Goal: Task Accomplishment & Management: Manage account settings

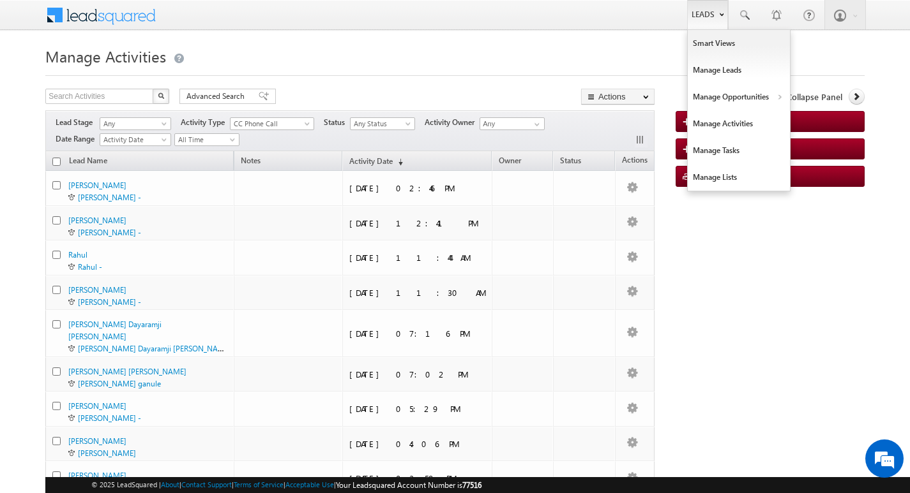
click at [703, 15] on link "Leads" at bounding box center [707, 14] width 41 height 29
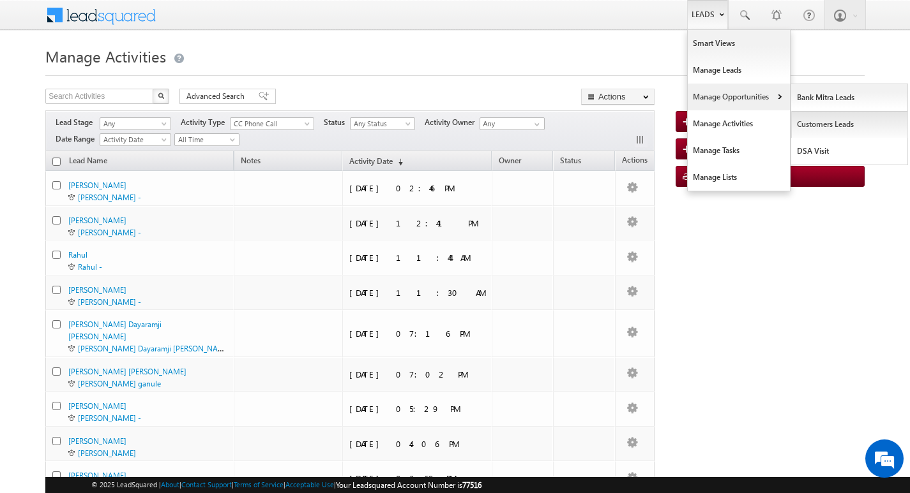
click at [810, 122] on link "Customers Leads" at bounding box center [849, 124] width 117 height 27
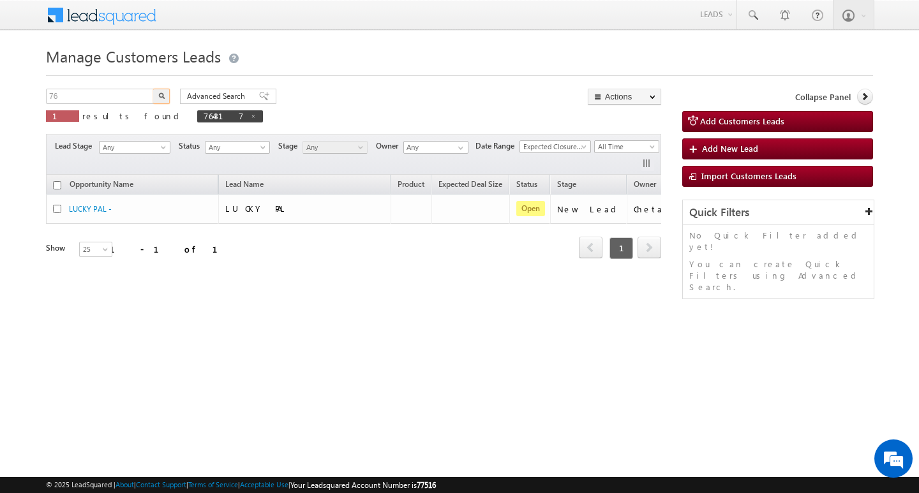
type input "7"
type input "Search Customers Leads"
click at [101, 90] on input "text" at bounding box center [100, 96] width 109 height 15
paste input "764768"
type input "764768"
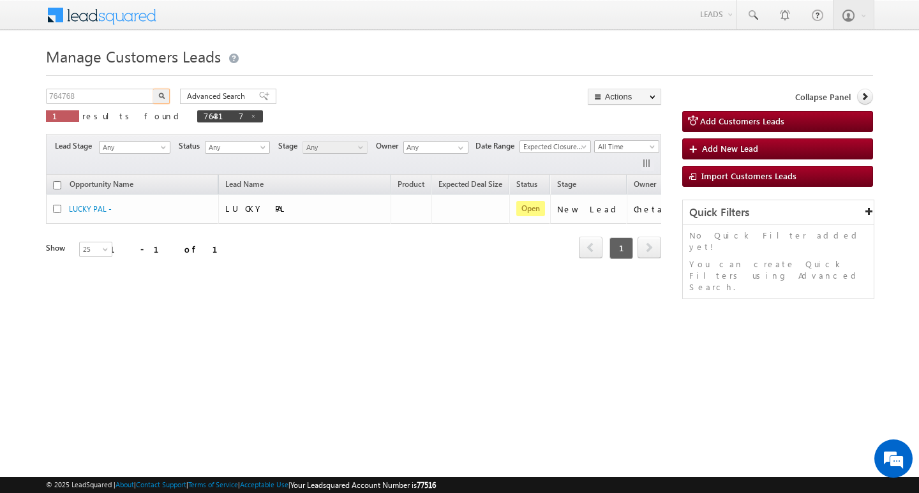
click at [153, 89] on button "button" at bounding box center [161, 96] width 17 height 15
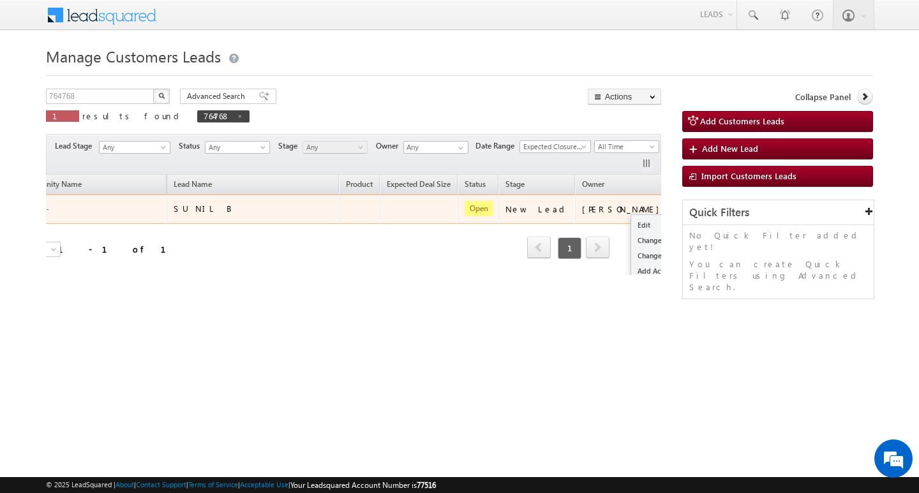
click at [682, 206] on span at bounding box center [689, 208] width 14 height 14
click at [631, 227] on link "Edit" at bounding box center [663, 225] width 64 height 15
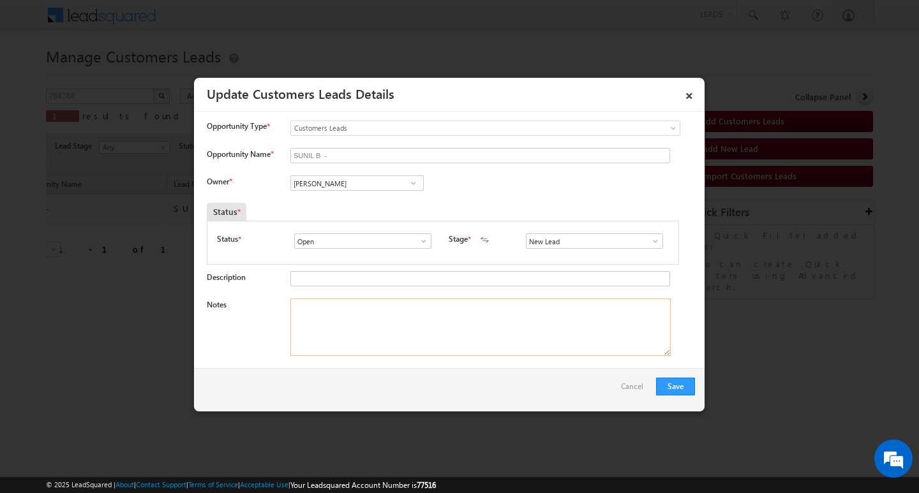
click at [439, 309] on textarea "Notes" at bounding box center [480, 327] width 380 height 57
click at [375, 183] on input "[PERSON_NAME]" at bounding box center [356, 183] width 133 height 15
click at [322, 179] on input at bounding box center [356, 183] width 133 height 15
paste input "[EMAIL_ADDRESS][DOMAIN_NAME]"
click at [343, 195] on link "[PERSON_NAME] [EMAIL_ADDRESS][DOMAIN_NAME]" at bounding box center [356, 203] width 133 height 24
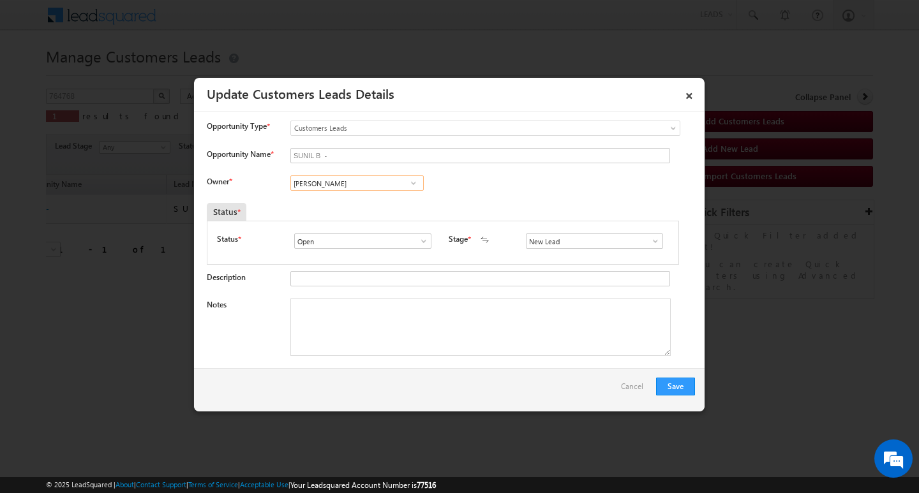
type input "[PERSON_NAME]"
click at [387, 358] on div "Notes" at bounding box center [451, 331] width 488 height 64
click at [415, 327] on textarea "Notes" at bounding box center [480, 327] width 380 height 57
click at [410, 321] on textarea "Notes" at bounding box center [480, 327] width 380 height 57
click at [379, 317] on textarea "Notes" at bounding box center [480, 327] width 380 height 57
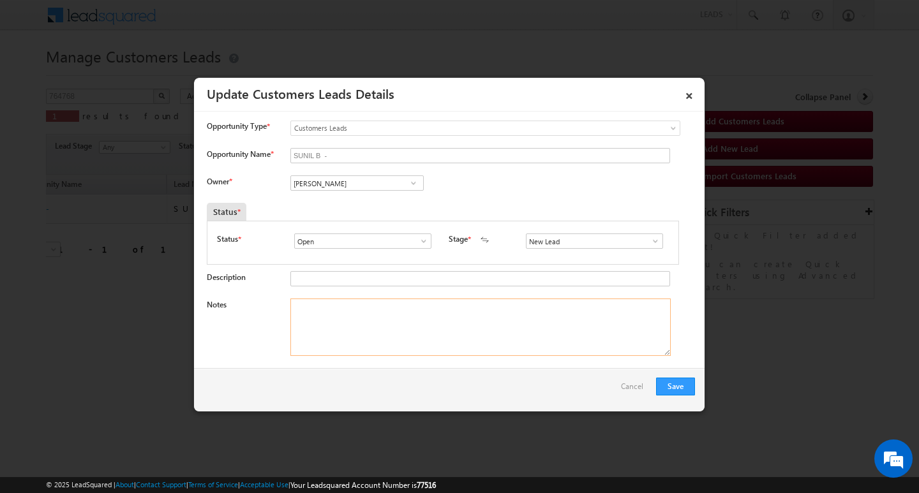
paste textarea "Customer Name:SUNIL / 46Y/ SALARIDE/MOTHE INCOME 46K/ WORK EXPERIENCE /15Y/ AAP…"
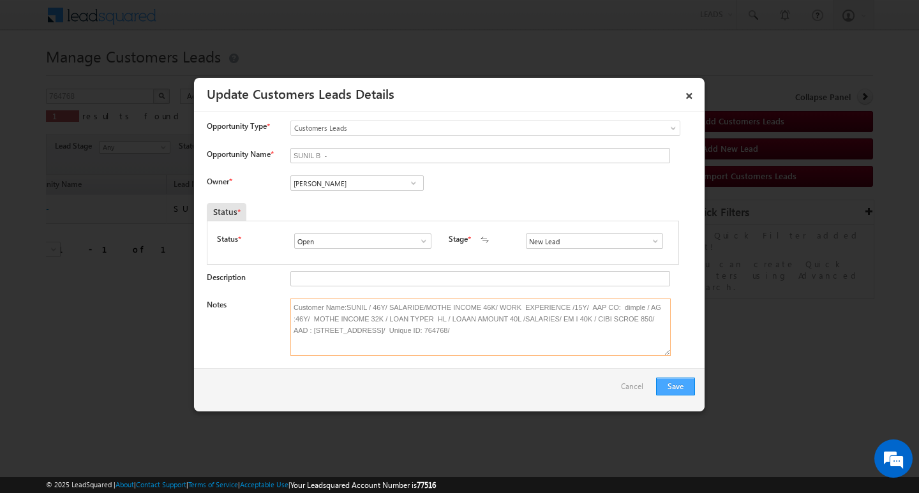
type textarea "Customer Name:SUNIL / 46Y/ SALARIDE/MOTHE INCOME 46K/ WORK EXPERIENCE /15Y/ AAP…"
click at [685, 381] on button "Save" at bounding box center [675, 387] width 39 height 18
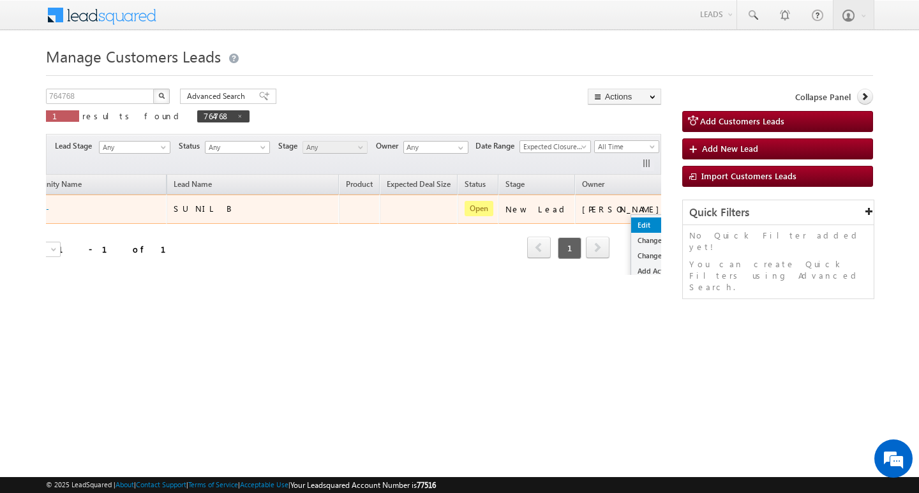
click at [631, 218] on link "Edit" at bounding box center [663, 225] width 64 height 15
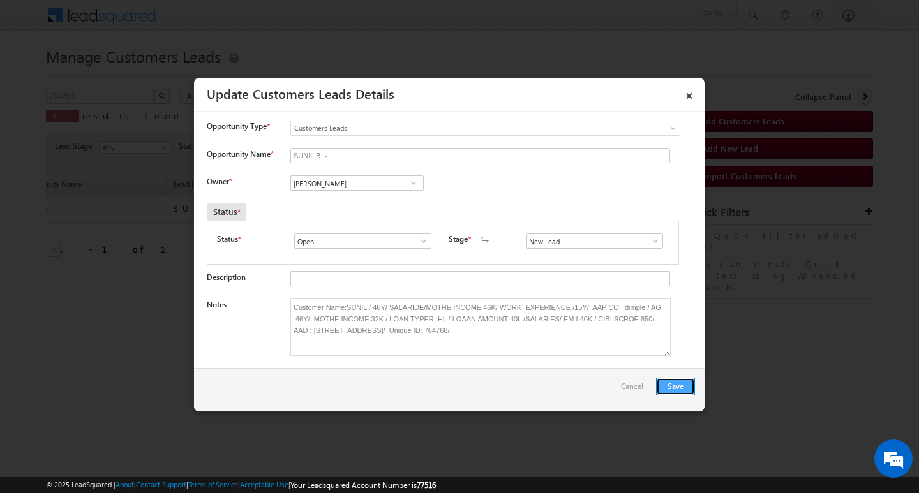
click at [677, 379] on button "Save" at bounding box center [675, 387] width 39 height 18
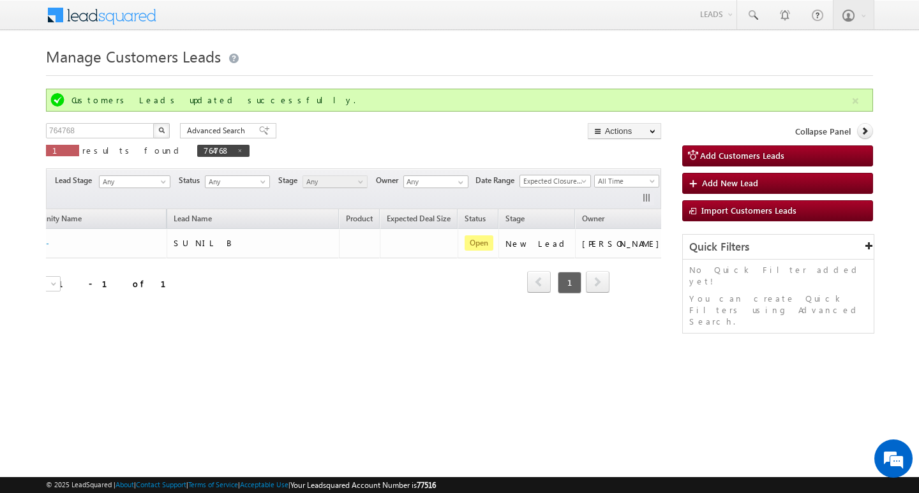
scroll to position [0, 50]
